Goal: Information Seeking & Learning: Learn about a topic

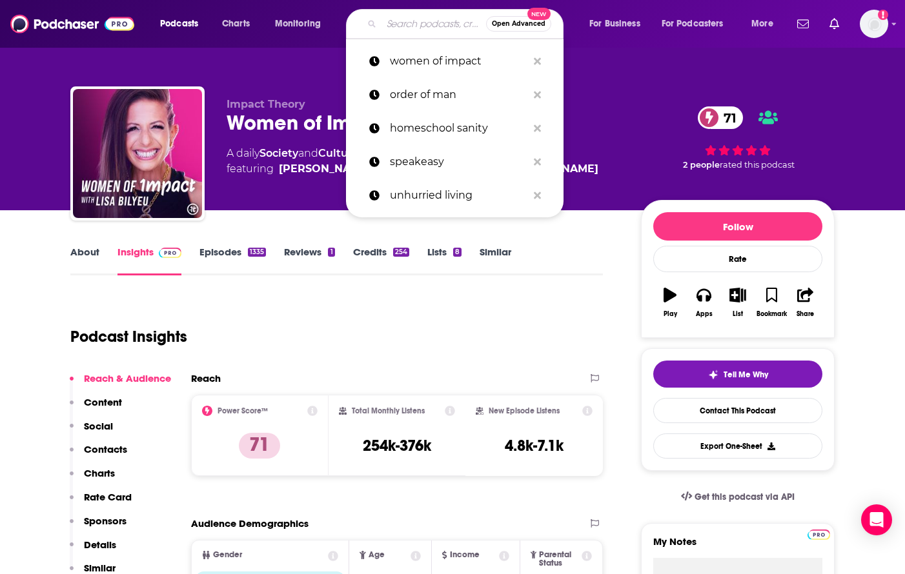
click at [393, 19] on input "Search podcasts, credits, & more..." at bounding box center [433, 24] width 105 height 21
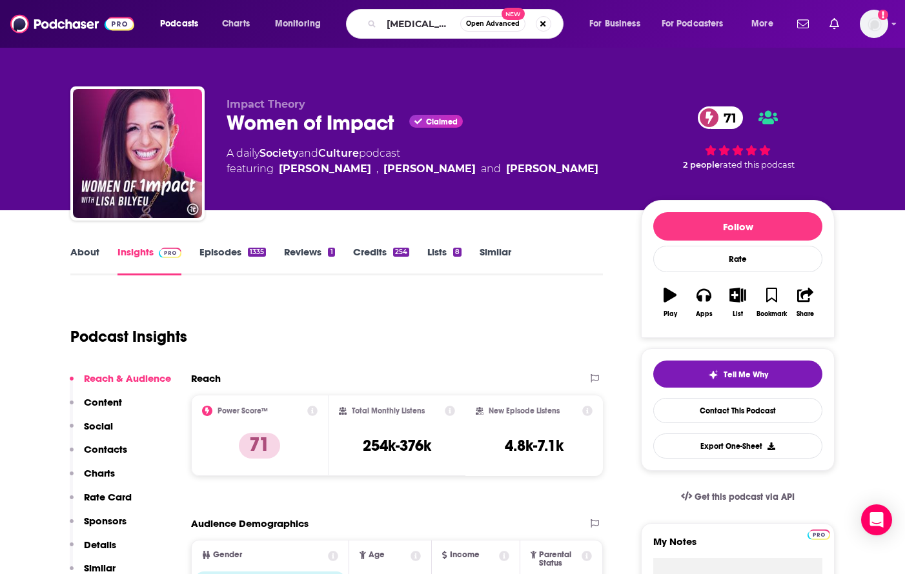
type input "[MEDICAL_DATA][PERSON_NAME]"
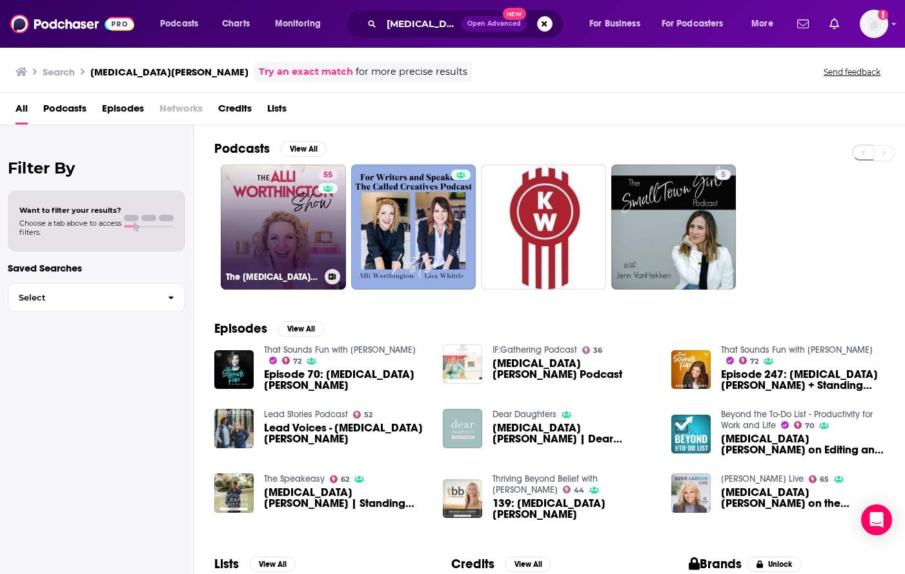
click at [292, 254] on link "55 The [MEDICAL_DATA][PERSON_NAME] Show" at bounding box center [283, 227] width 125 height 125
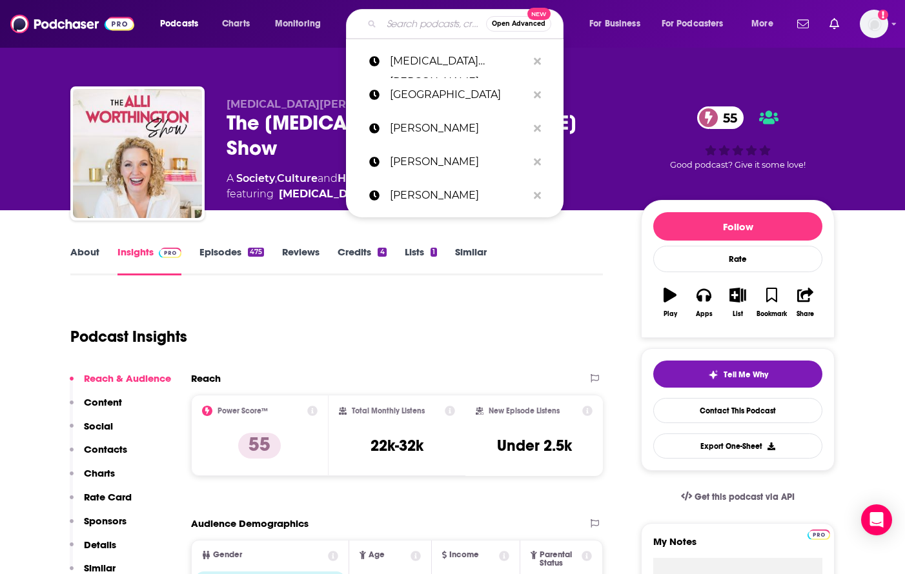
click at [419, 21] on input "Search podcasts, credits, & more..." at bounding box center [433, 24] width 105 height 21
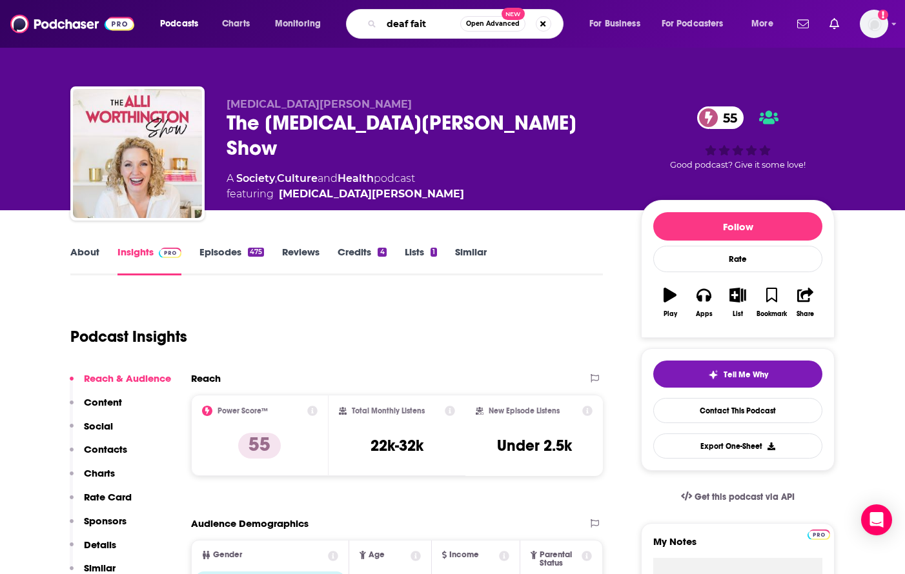
type input "deaf faith"
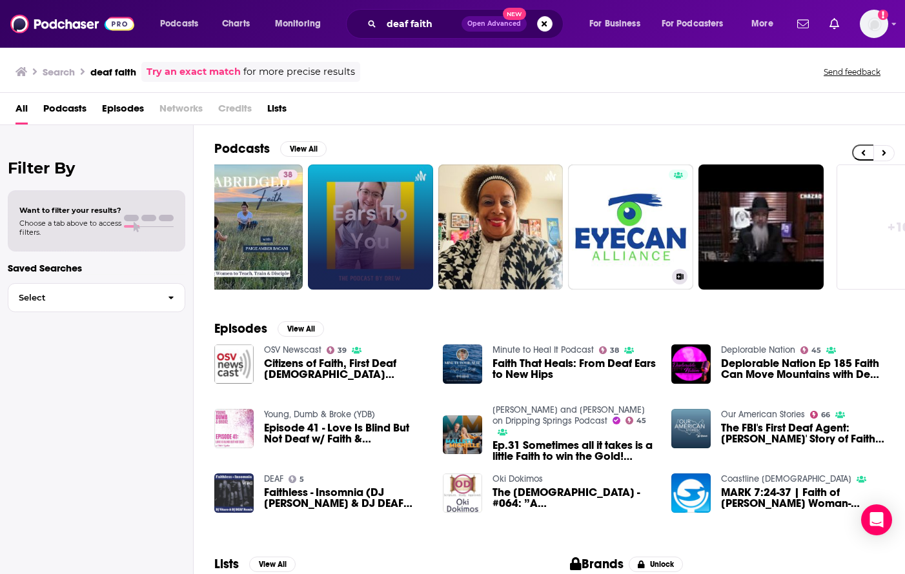
scroll to position [0, 495]
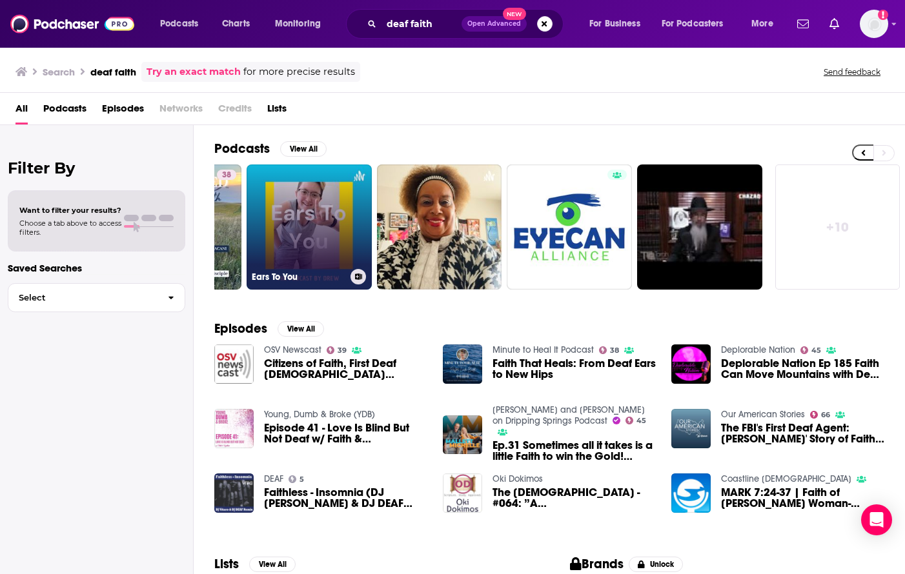
click at [344, 259] on link "Ears To You" at bounding box center [309, 227] width 125 height 125
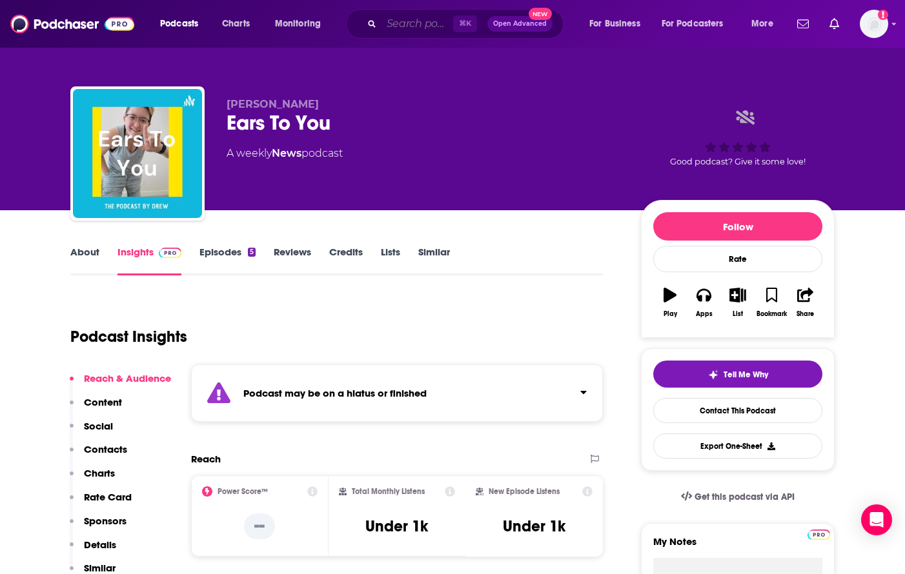
click at [413, 20] on input "Search podcasts, credits, & more..." at bounding box center [417, 24] width 72 height 21
